Goal: Task Accomplishment & Management: Manage account settings

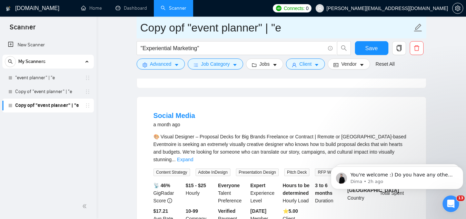
scroll to position [208, 0]
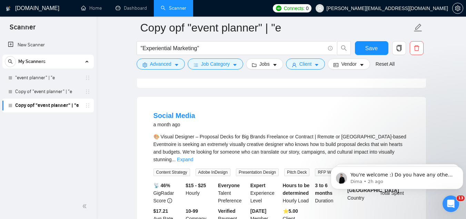
click at [379, 12] on span "vlad+comharevents@socialbloom.io" at bounding box center [382, 8] width 141 height 22
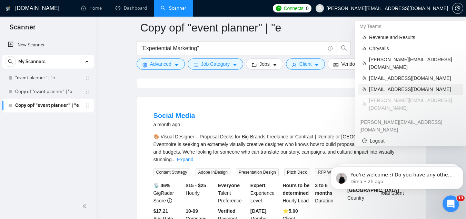
click at [399, 85] on span "[EMAIL_ADDRESS][DOMAIN_NAME]" at bounding box center [414, 89] width 90 height 8
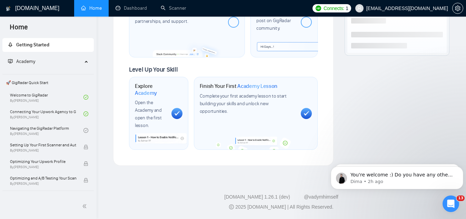
scroll to position [416, 0]
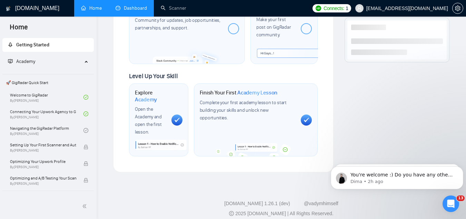
click at [132, 6] on link "Dashboard" at bounding box center [131, 8] width 31 height 6
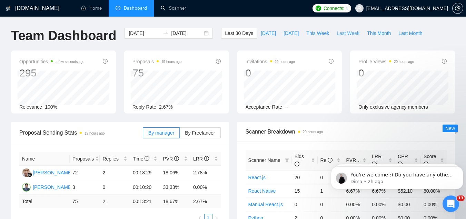
click at [340, 29] on span "Last Week" at bounding box center [348, 33] width 23 height 8
type input "[DATE]"
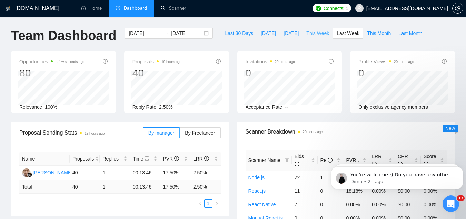
click at [314, 31] on span "This Week" at bounding box center [318, 33] width 23 height 8
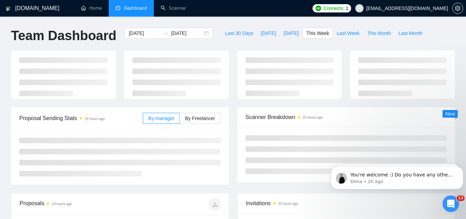
type input "2025-09-29"
type input "2025-10-05"
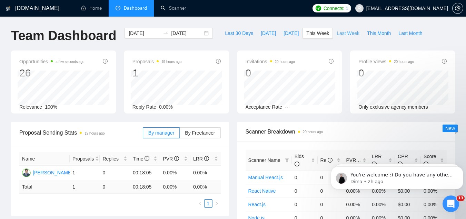
click at [337, 32] on span "Last Week" at bounding box center [348, 33] width 23 height 8
type input "[DATE]"
